Goal: Find specific page/section

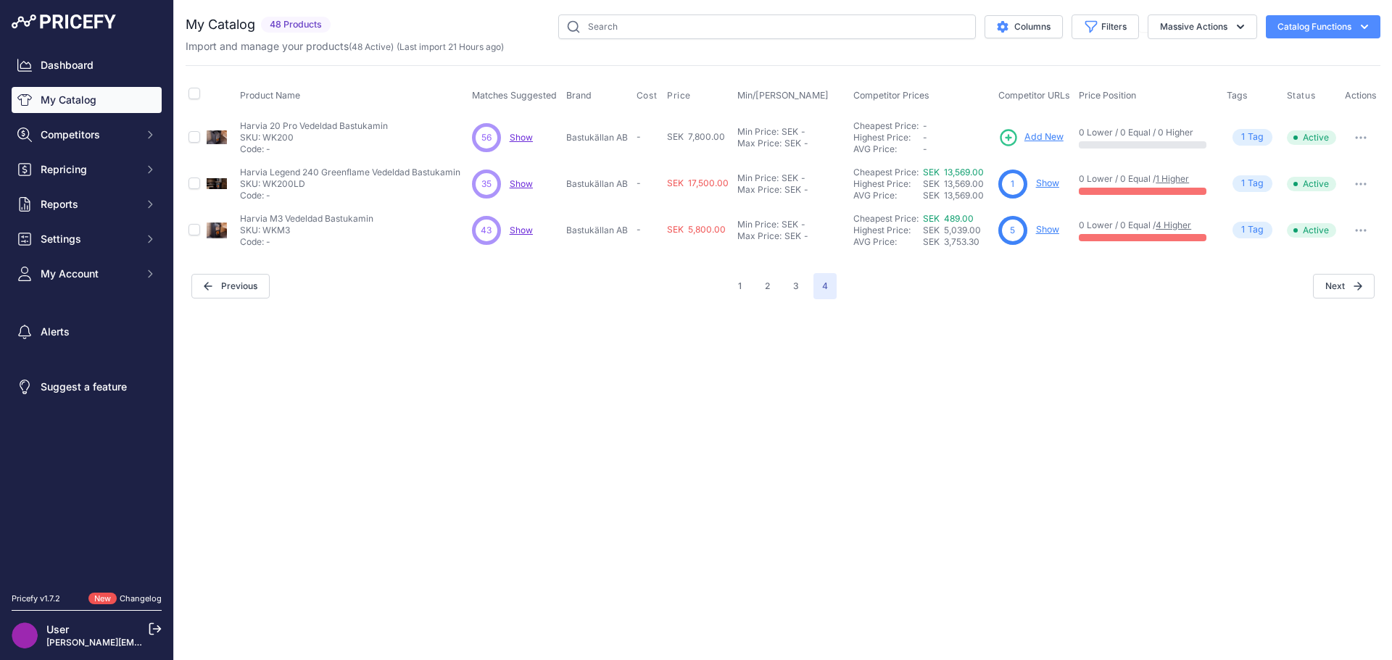
click at [88, 96] on link "My Catalog" at bounding box center [87, 100] width 150 height 26
click at [747, 290] on button "1" at bounding box center [739, 286] width 21 height 26
